Goal: Transaction & Acquisition: Purchase product/service

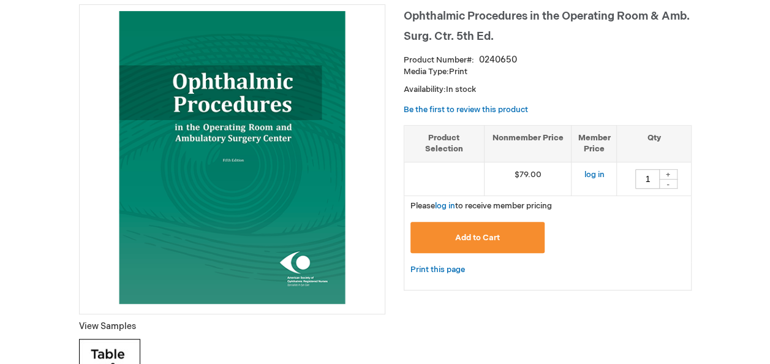
scroll to position [135, 0]
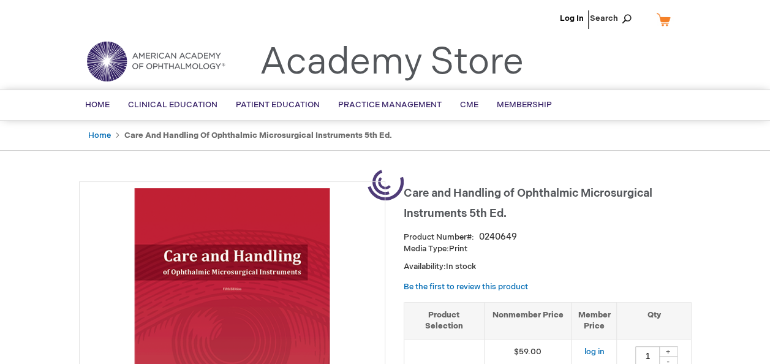
type input "1"
